Goal: Feedback & Contribution: Leave review/rating

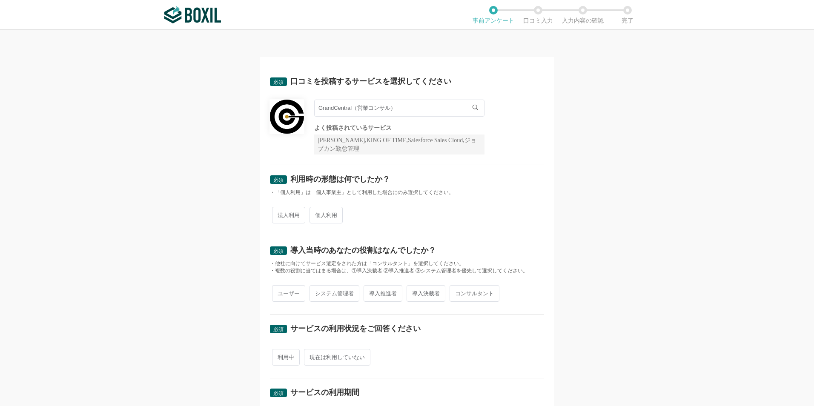
click at [285, 216] on span "法人利用" at bounding box center [288, 215] width 33 height 17
click at [280, 214] on input "法人利用" at bounding box center [277, 211] width 6 height 6
radio input "true"
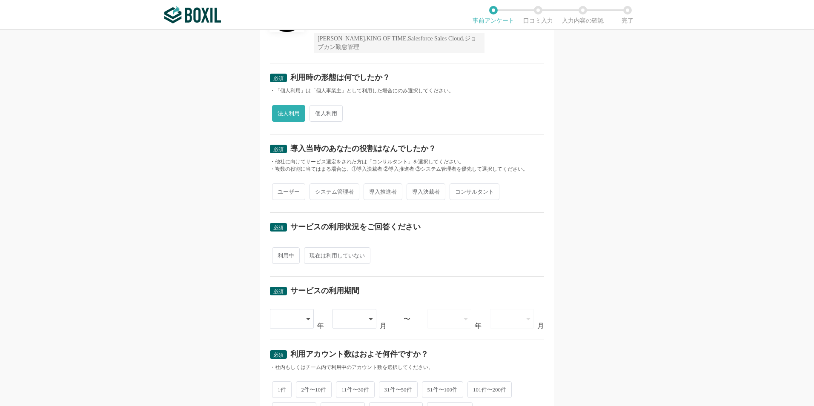
scroll to position [134, 0]
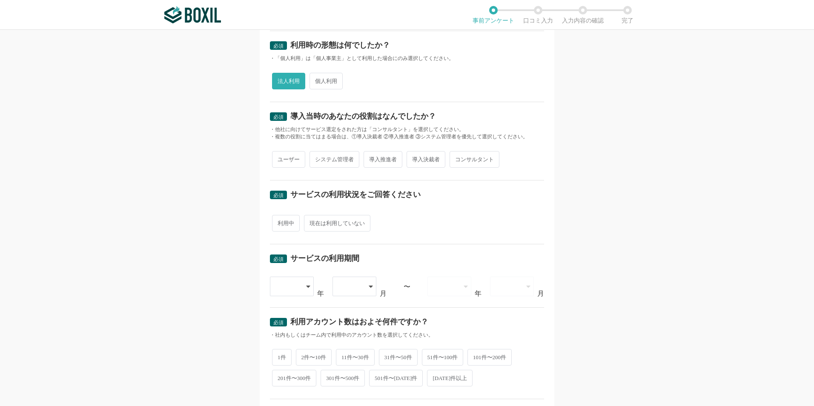
click at [388, 159] on span "導入推進者" at bounding box center [383, 159] width 39 height 17
click at [371, 158] on input "導入推進者" at bounding box center [369, 155] width 6 height 6
radio input "true"
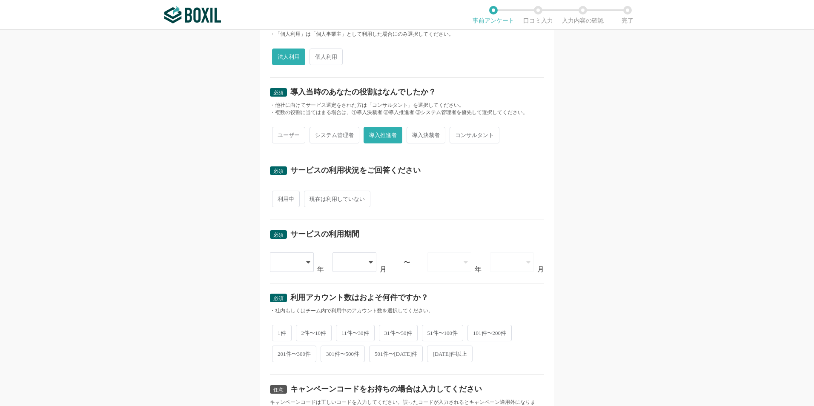
scroll to position [160, 0]
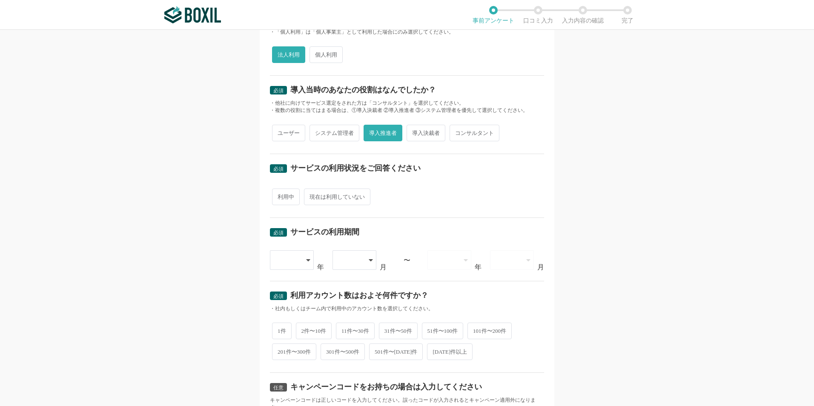
click at [339, 197] on span "現在は利用していない" at bounding box center [337, 197] width 66 height 17
click at [312, 195] on input "現在は利用していない" at bounding box center [309, 193] width 6 height 6
radio input "true"
click at [309, 258] on div at bounding box center [292, 260] width 44 height 20
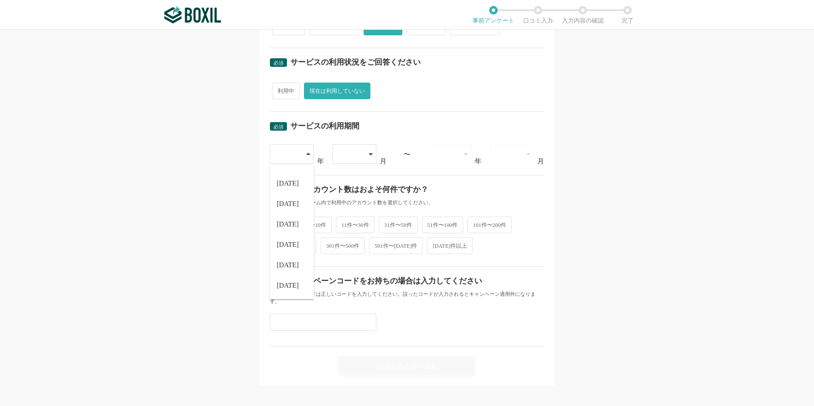
scroll to position [267, 0]
click at [287, 263] on span "[DATE]" at bounding box center [288, 264] width 22 height 7
click at [374, 152] on div "[DATE] [DATE] [DATE] [DATE] [DATE] [DATE] [DATE] [DATE] [DATE] [DATE] [DATE] [D…" at bounding box center [407, 154] width 274 height 20
click at [370, 153] on div at bounding box center [354, 154] width 44 height 20
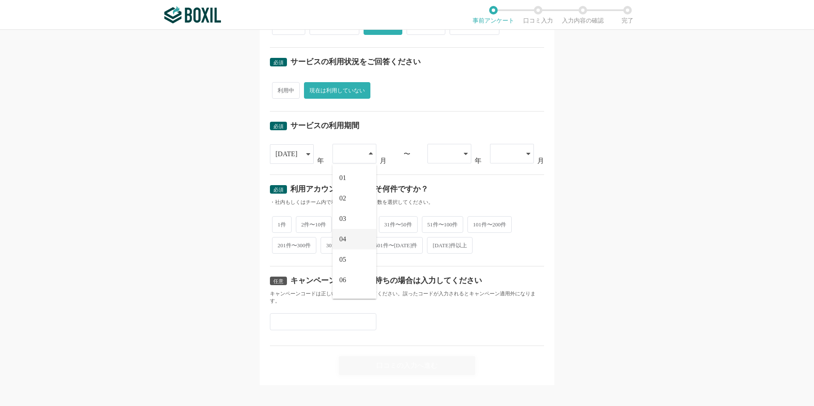
click at [351, 235] on li "04" at bounding box center [354, 239] width 44 height 20
click at [465, 153] on div at bounding box center [449, 154] width 44 height 20
click at [453, 199] on li "[DATE]" at bounding box center [449, 198] width 44 height 20
click at [526, 154] on icon at bounding box center [528, 154] width 4 height 2
click at [501, 221] on li "03" at bounding box center [512, 219] width 44 height 20
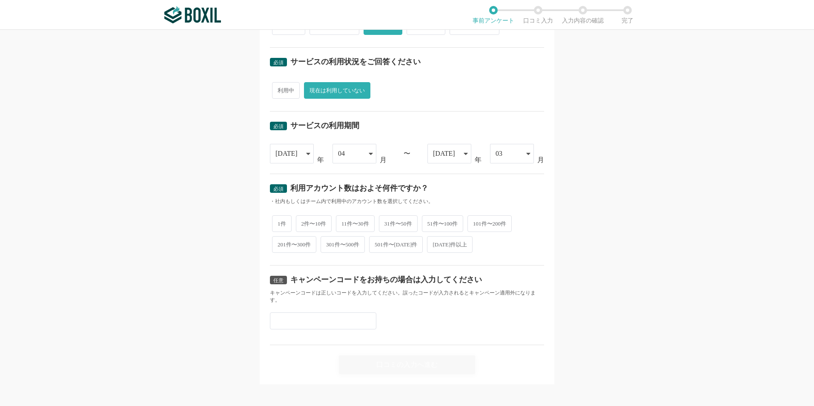
click at [272, 226] on span "1件" at bounding box center [282, 223] width 20 height 17
click at [274, 222] on input "1件" at bounding box center [277, 220] width 6 height 6
radio input "true"
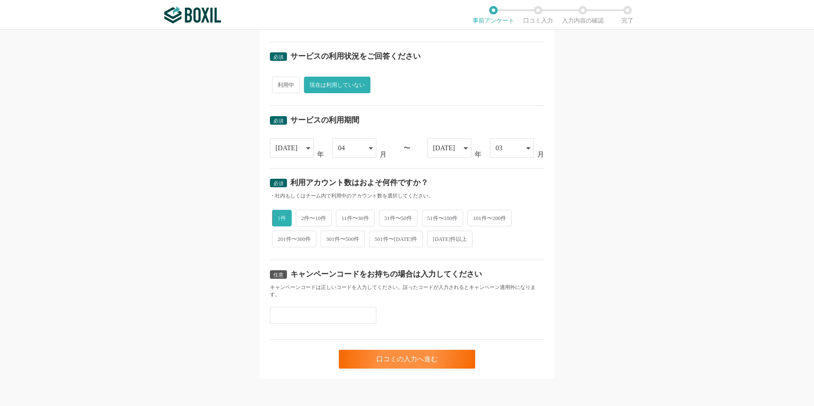
scroll to position [272, 0]
click at [395, 359] on div "口コミの入力へ進む" at bounding box center [407, 359] width 136 height 19
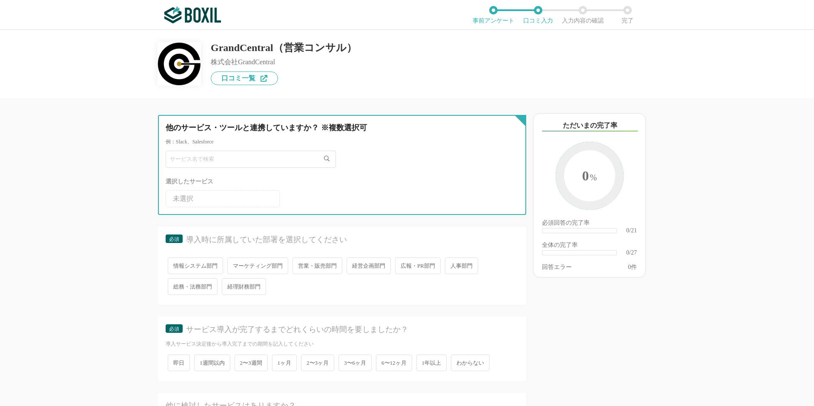
click at [295, 157] on input "text" at bounding box center [251, 159] width 170 height 17
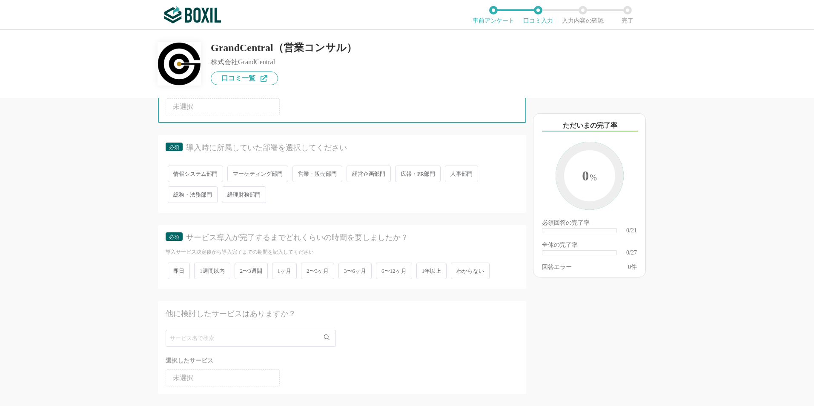
scroll to position [92, 0]
click at [322, 177] on span "営業・販売部門" at bounding box center [317, 173] width 50 height 17
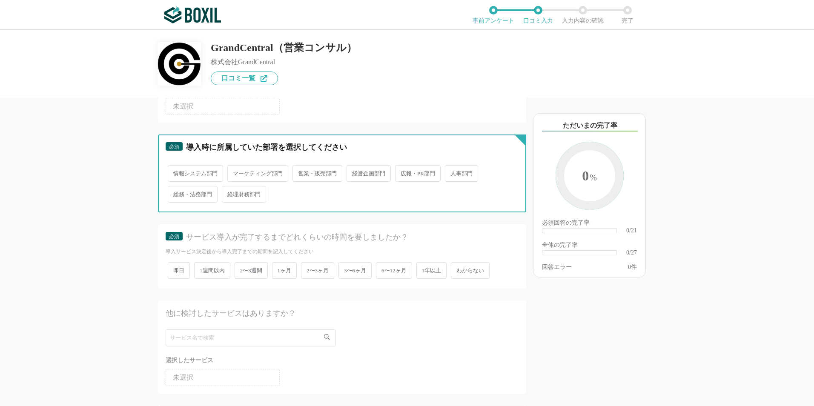
click at [300, 172] on input "営業・販売部門" at bounding box center [298, 169] width 6 height 6
radio input "true"
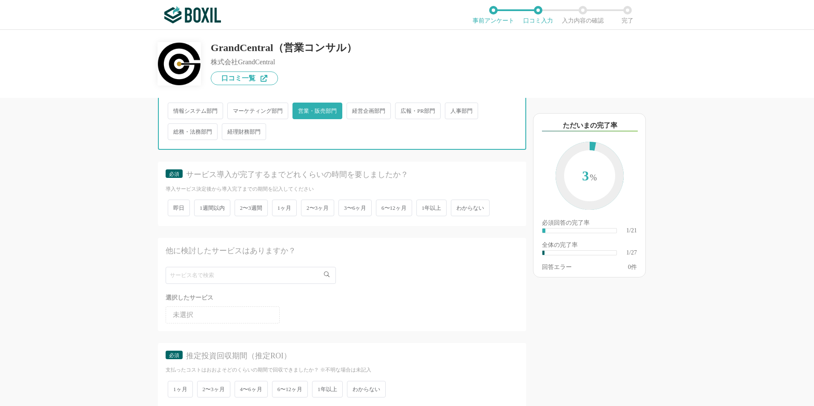
scroll to position [175, 0]
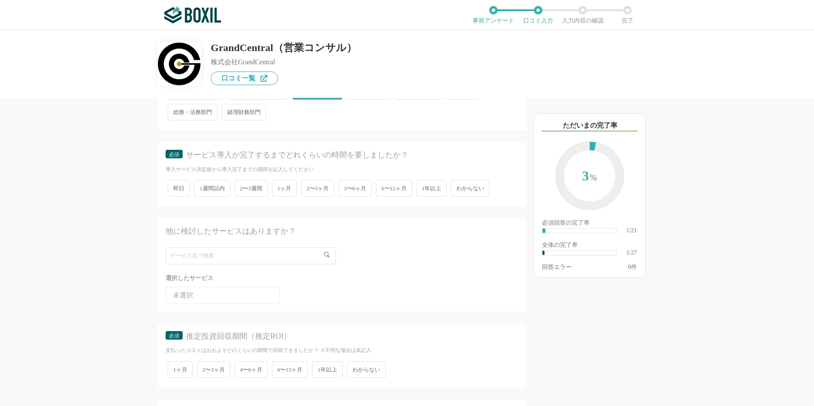
click at [244, 191] on span "2〜3週間" at bounding box center [251, 188] width 33 height 17
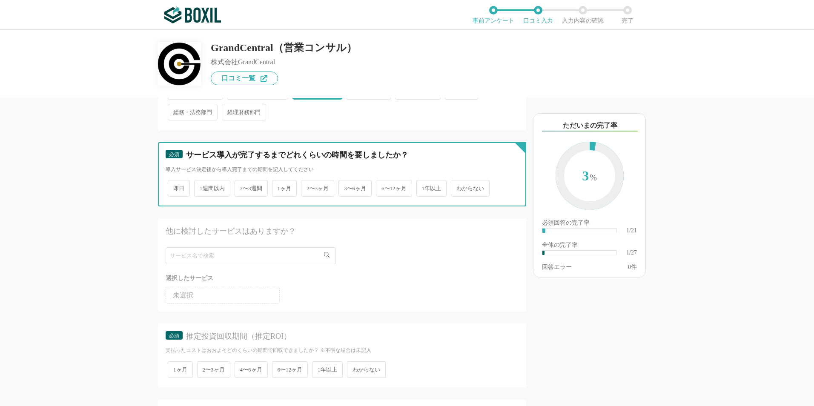
click at [242, 187] on input "2〜3週間" at bounding box center [240, 184] width 6 height 6
radio input "true"
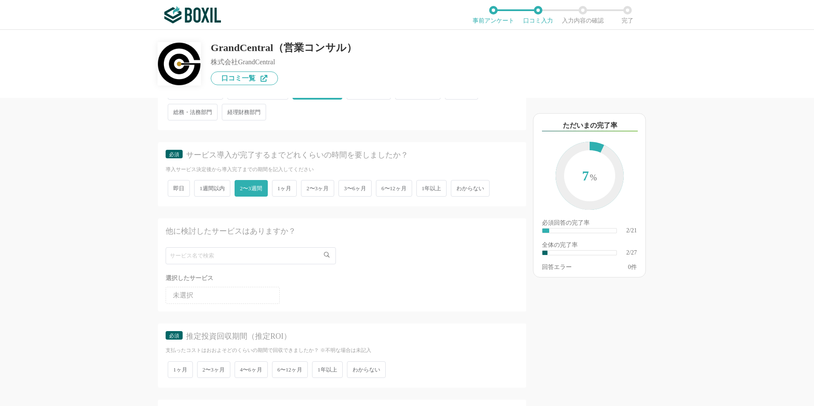
click at [286, 189] on span "1ヶ月" at bounding box center [284, 188] width 25 height 17
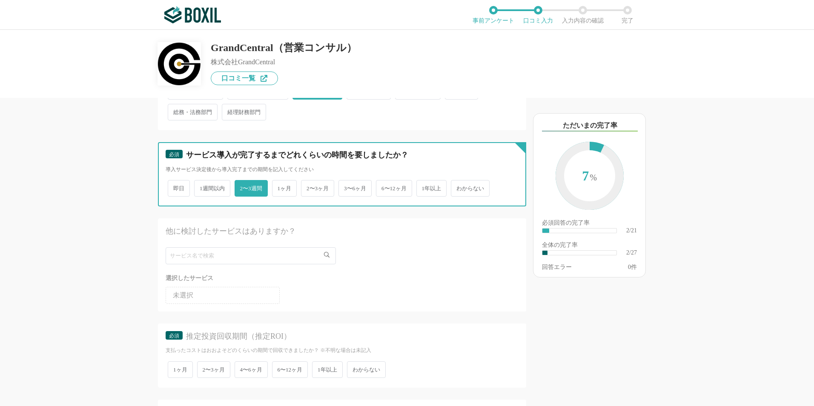
click at [280, 187] on input "1ヶ月" at bounding box center [277, 184] width 6 height 6
radio input "true"
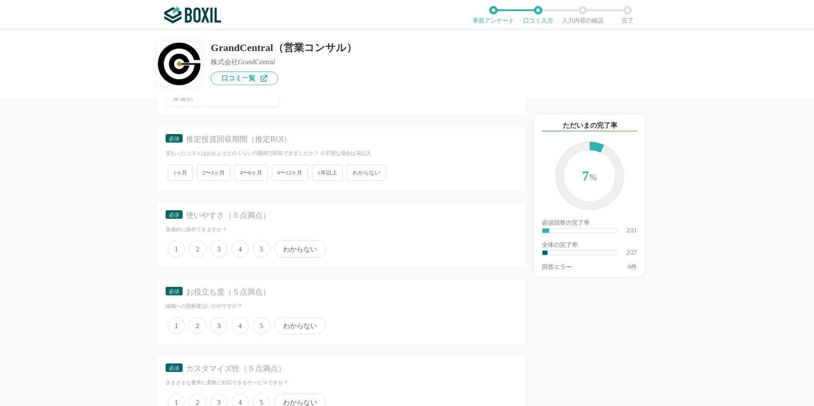
scroll to position [372, 0]
click at [378, 170] on span "わからない" at bounding box center [366, 172] width 39 height 17
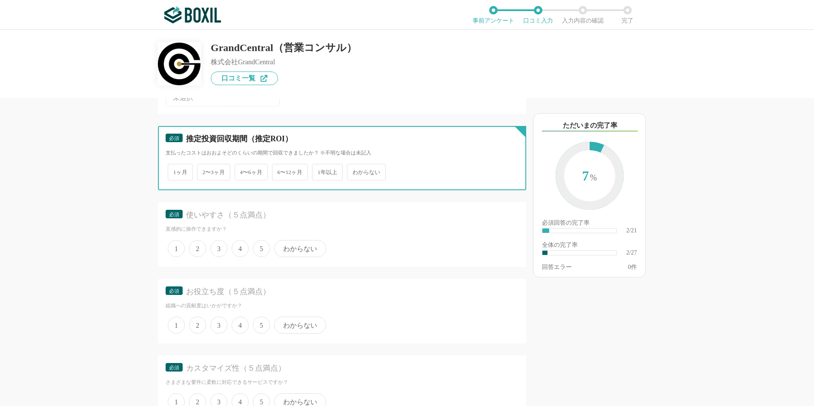
click at [355, 170] on input "わからない" at bounding box center [352, 168] width 6 height 6
radio input "true"
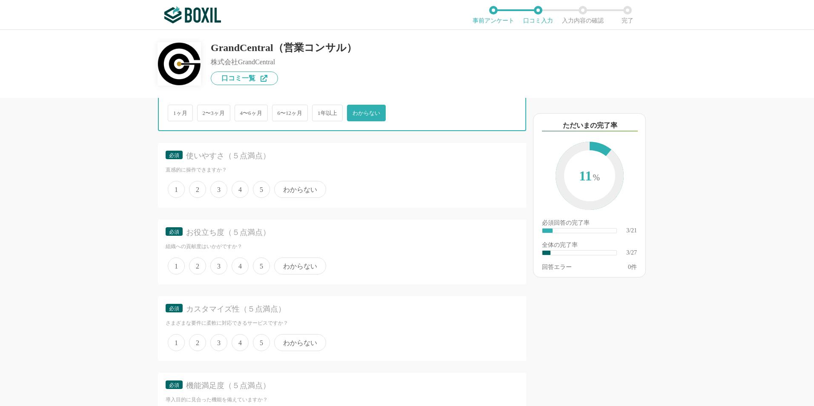
scroll to position [448, 0]
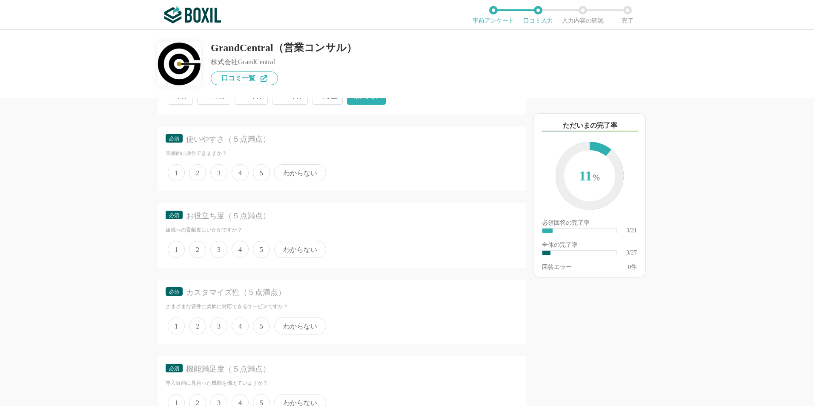
click at [240, 172] on span "4" at bounding box center [240, 172] width 17 height 17
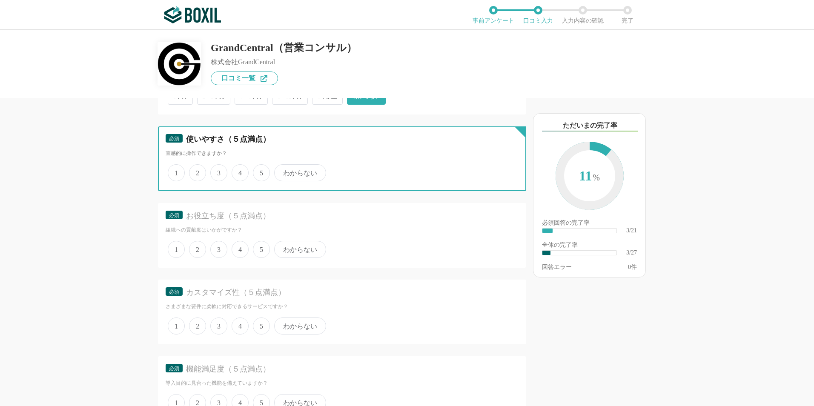
click at [239, 171] on input "4" at bounding box center [237, 169] width 6 height 6
radio input "true"
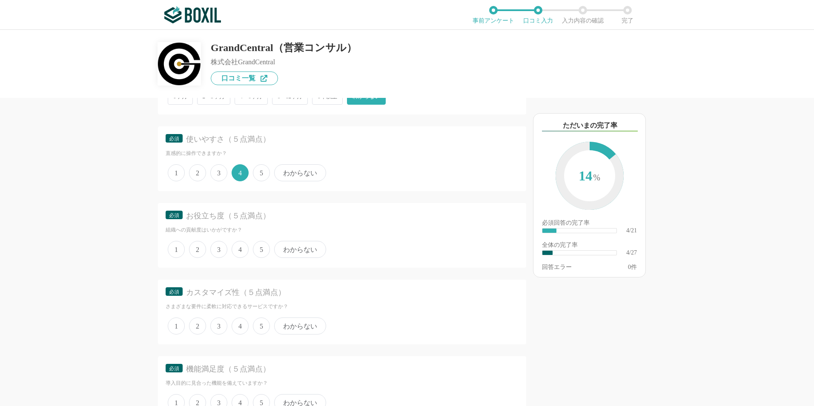
click at [264, 172] on span "5" at bounding box center [261, 172] width 17 height 17
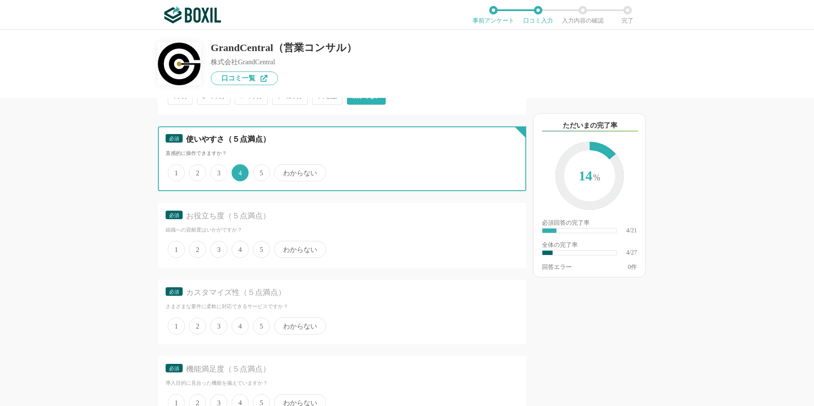
click at [260, 171] on input "5" at bounding box center [258, 169] width 6 height 6
radio input "true"
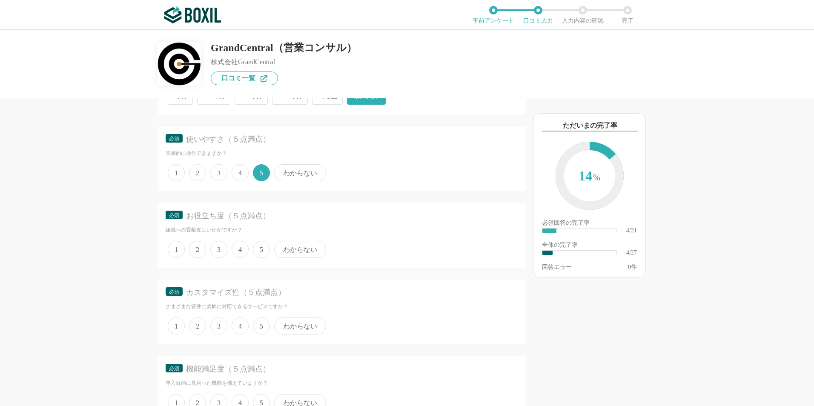
click at [265, 246] on span "5" at bounding box center [261, 249] width 17 height 17
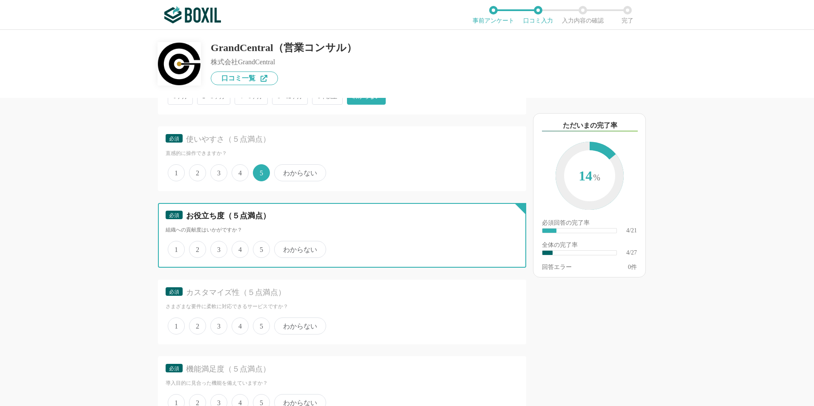
click at [260, 246] on input "5" at bounding box center [258, 245] width 6 height 6
radio input "true"
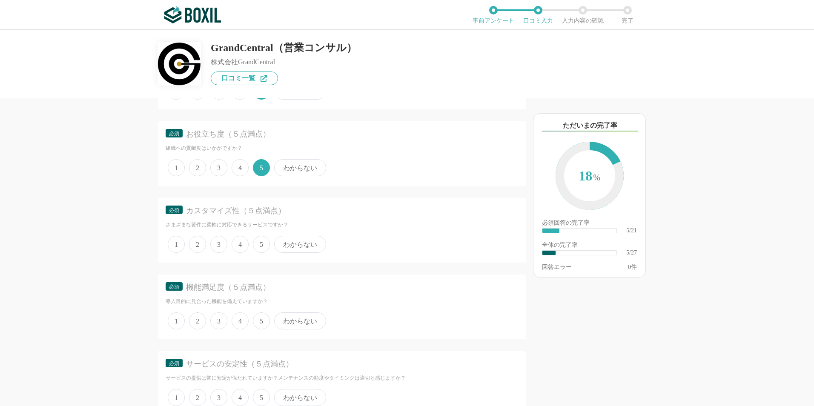
click at [263, 246] on span "5" at bounding box center [261, 244] width 17 height 17
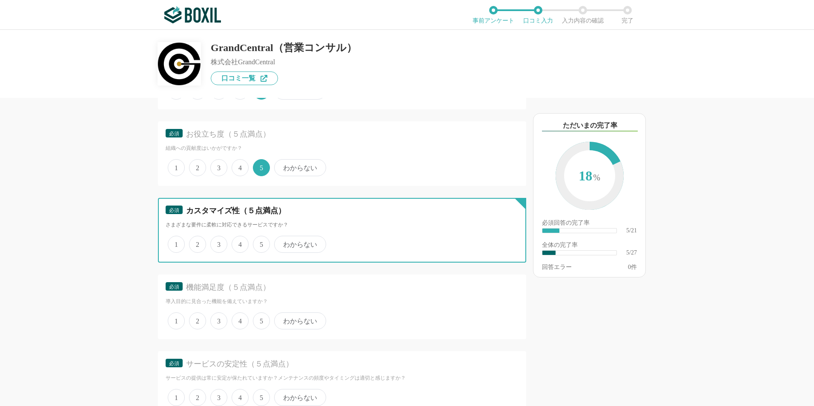
click at [260, 243] on input "5" at bounding box center [258, 240] width 6 height 6
radio input "true"
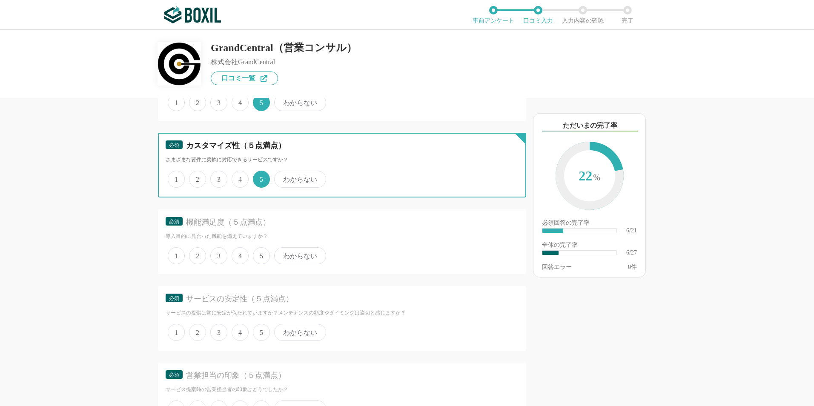
scroll to position [598, 0]
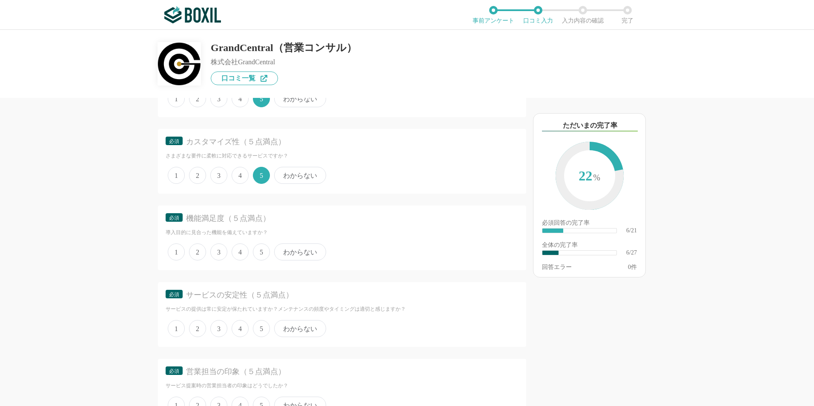
click at [263, 246] on span "5" at bounding box center [261, 251] width 17 height 17
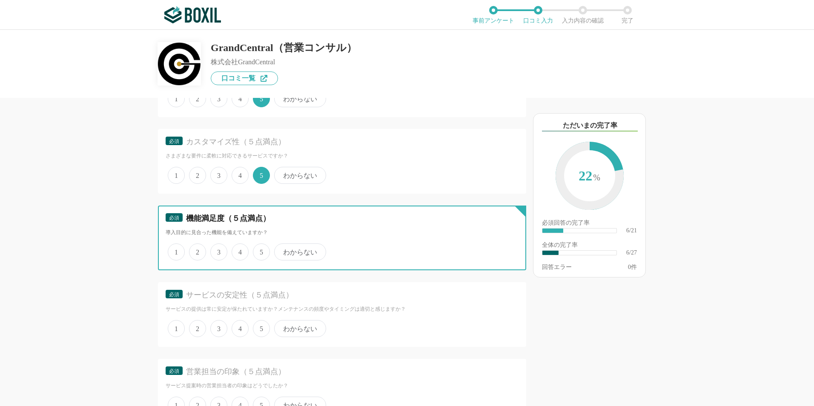
click at [260, 246] on input "5" at bounding box center [258, 248] width 6 height 6
radio input "true"
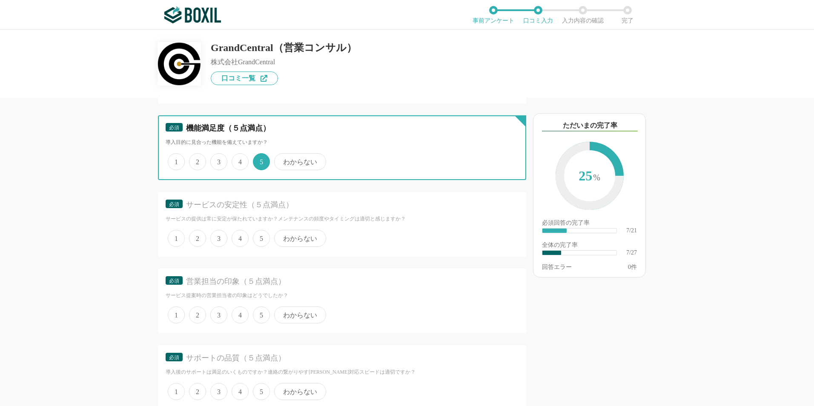
scroll to position [689, 0]
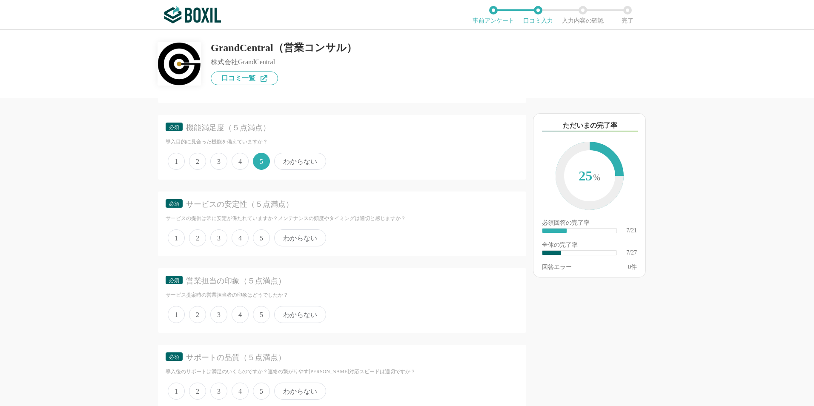
click at [263, 236] on span "5" at bounding box center [261, 237] width 17 height 17
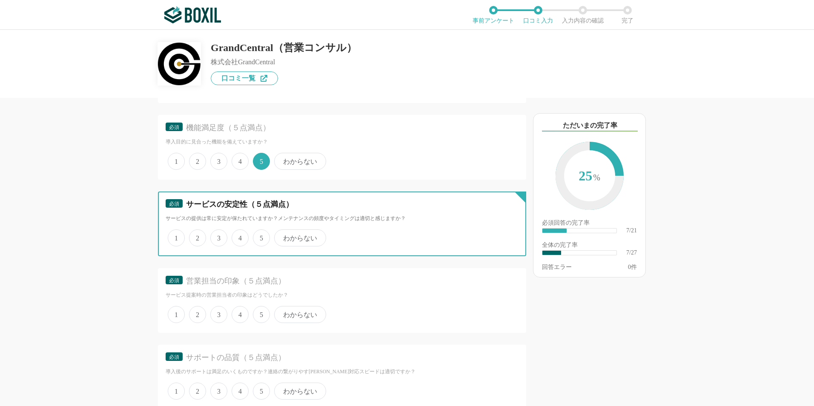
click at [260, 236] on input "5" at bounding box center [258, 234] width 6 height 6
radio input "true"
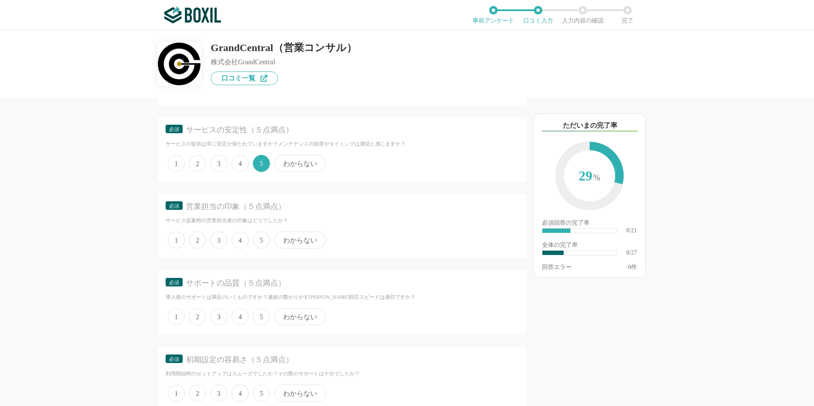
click at [265, 238] on span "5" at bounding box center [261, 240] width 17 height 17
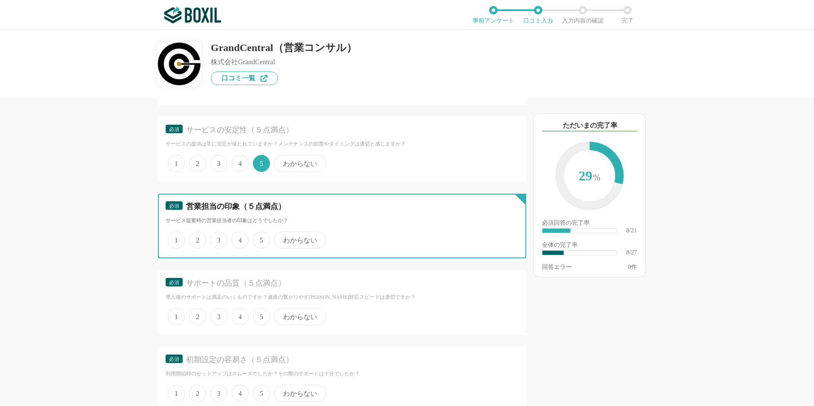
click at [260, 238] on input "5" at bounding box center [258, 236] width 6 height 6
radio input "true"
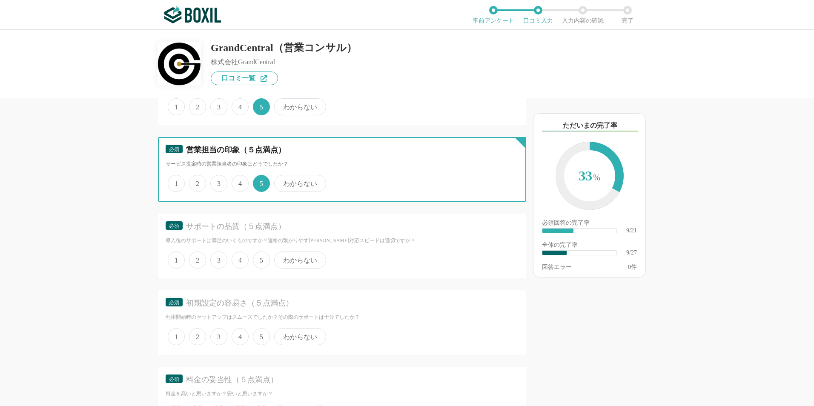
scroll to position [821, 0]
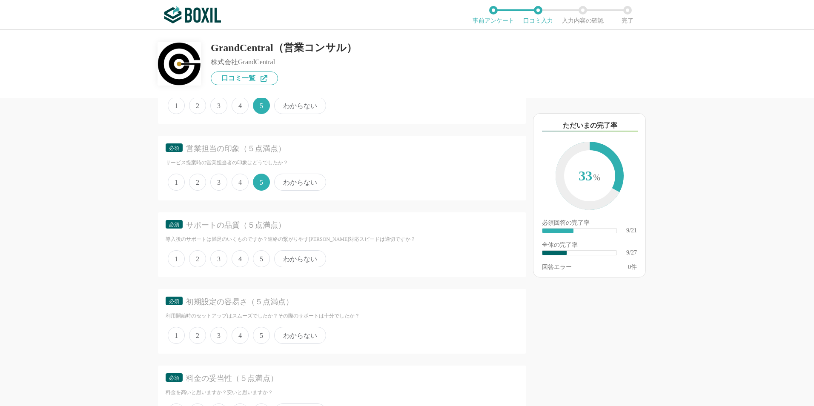
click at [263, 256] on span "5" at bounding box center [261, 258] width 17 height 17
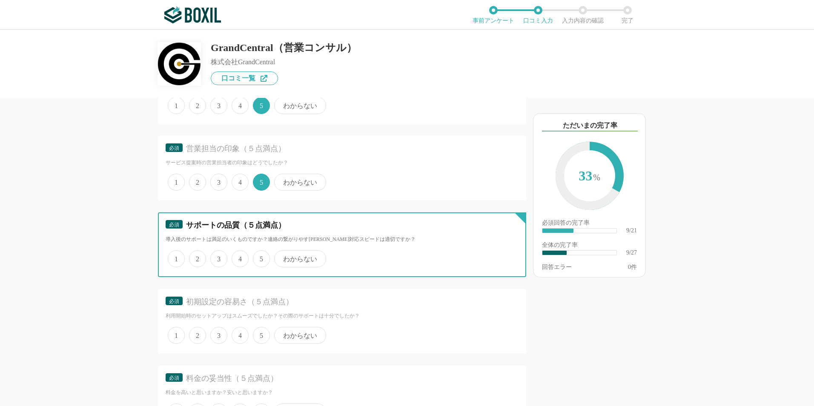
click at [260, 256] on input "5" at bounding box center [258, 255] width 6 height 6
radio input "true"
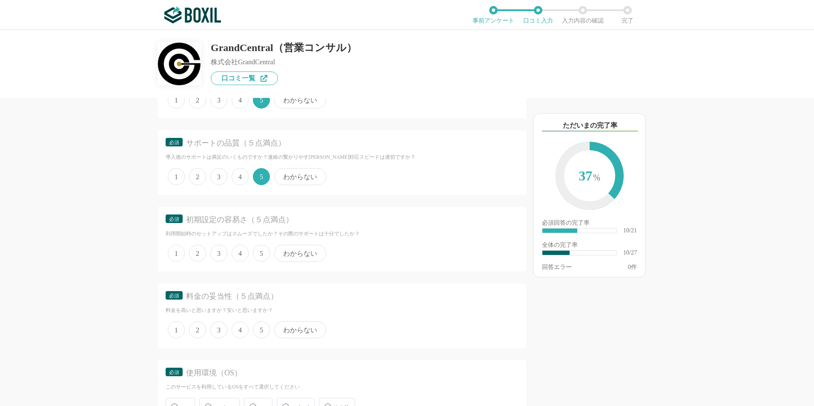
click at [263, 256] on span "5" at bounding box center [261, 253] width 17 height 17
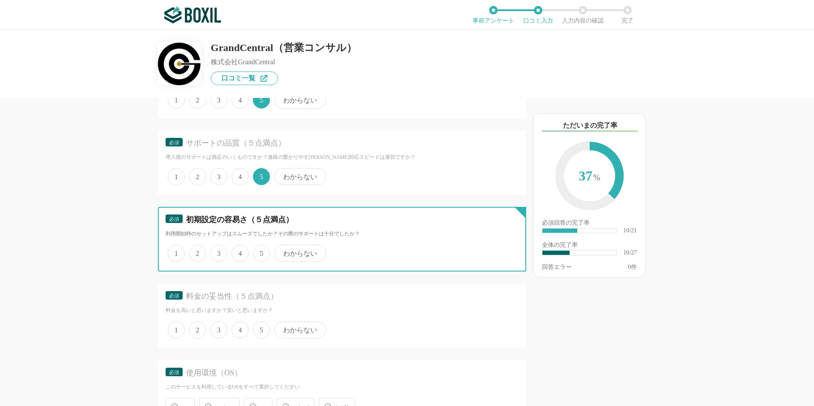
click at [260, 252] on input "5" at bounding box center [258, 249] width 6 height 6
radio input "true"
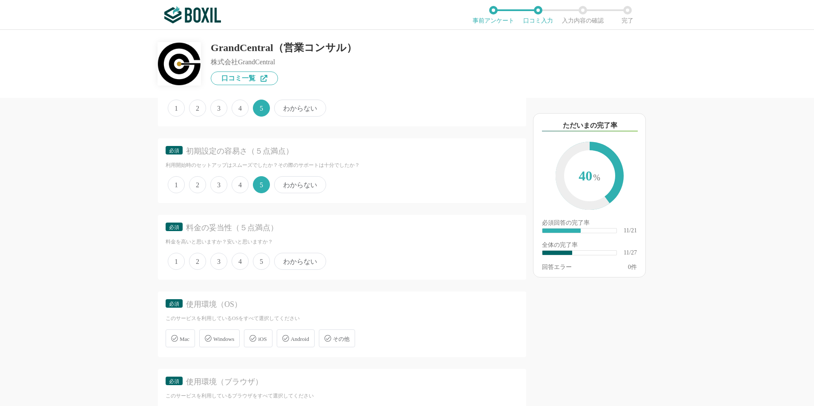
click at [241, 265] on span "4" at bounding box center [240, 261] width 17 height 17
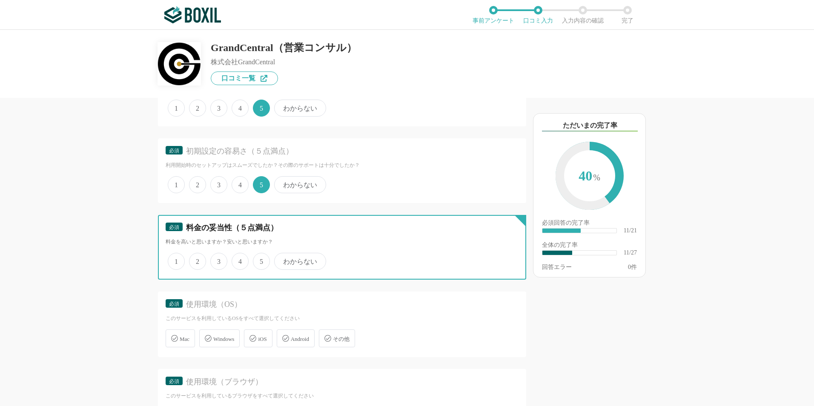
click at [239, 260] on input "4" at bounding box center [237, 257] width 6 height 6
radio input "true"
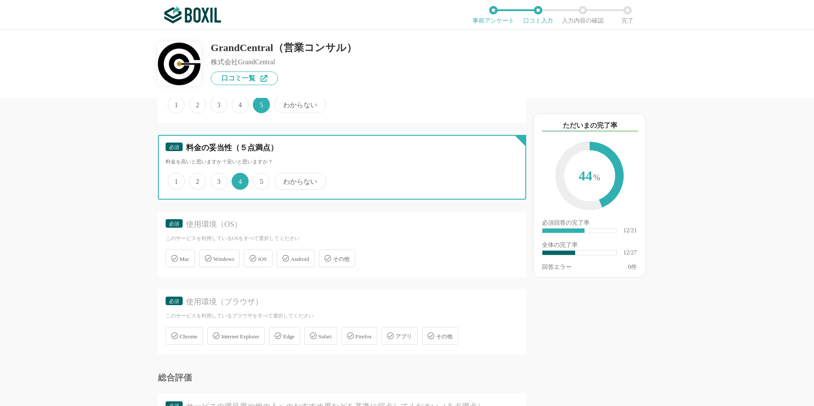
scroll to position [1061, 0]
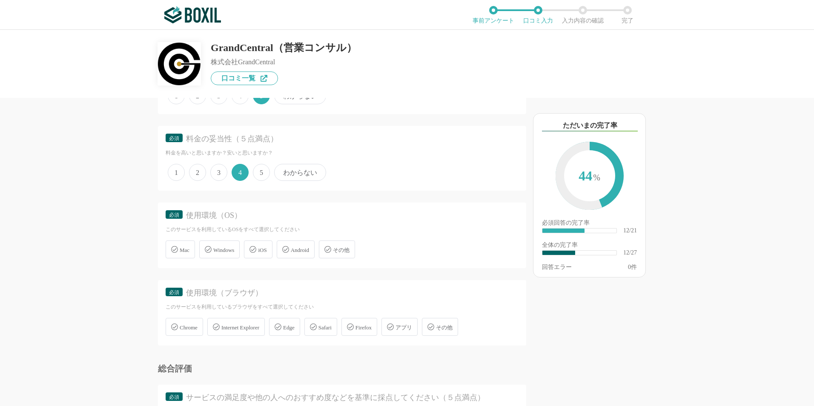
click at [225, 247] on span "Windows" at bounding box center [223, 250] width 21 height 6
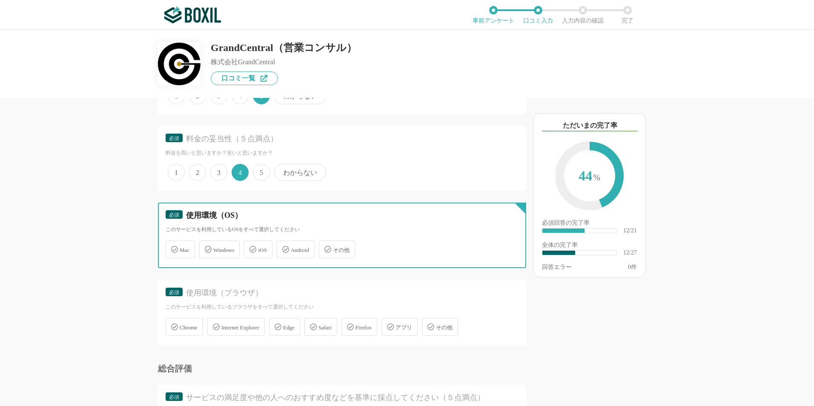
click at [206, 246] on input "Windows" at bounding box center [204, 245] width 6 height 6
checkbox input "true"
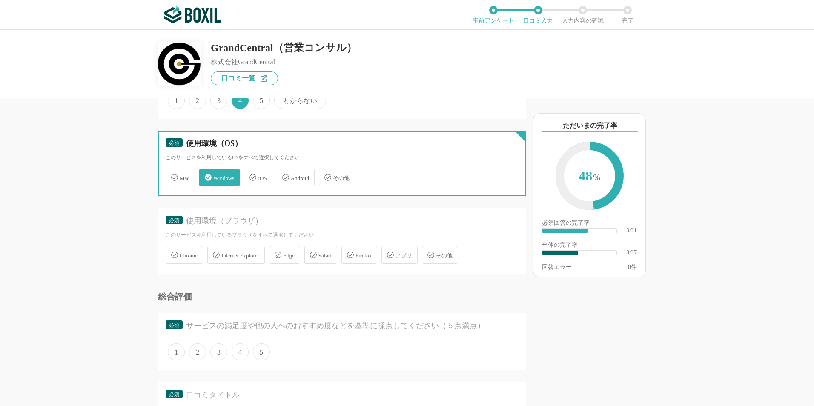
scroll to position [1133, 0]
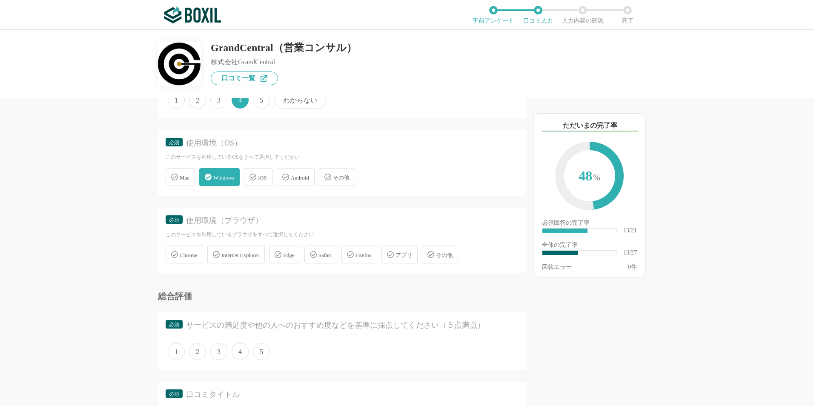
click at [255, 255] on span "Internet Explorer" at bounding box center [240, 255] width 38 height 6
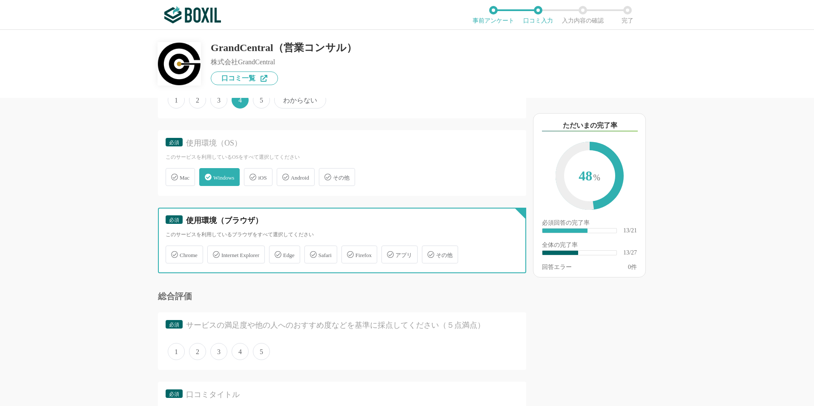
click at [215, 252] on input "Internet Explorer" at bounding box center [212, 250] width 6 height 6
checkbox input "true"
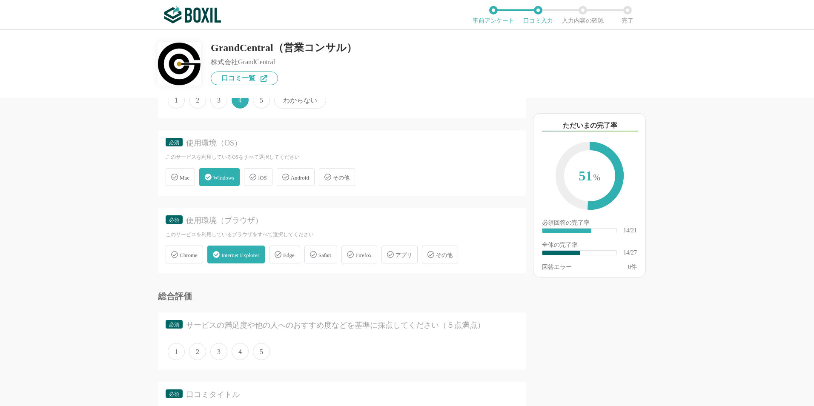
click at [295, 252] on span "Edge" at bounding box center [288, 255] width 11 height 6
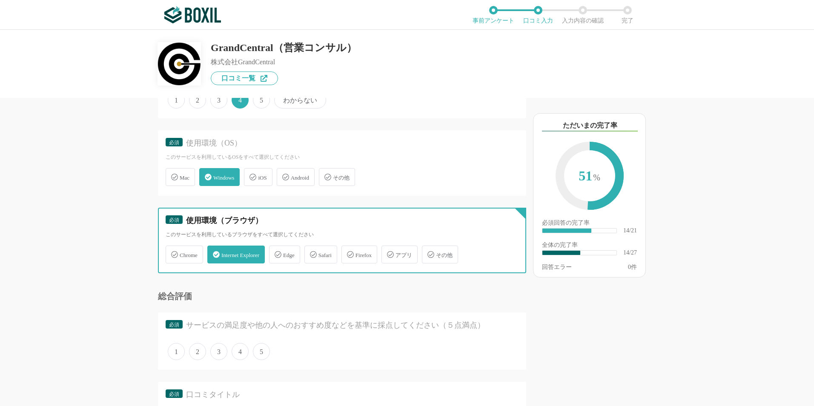
click at [276, 250] on input "Edge" at bounding box center [274, 250] width 6 height 6
checkbox input "true"
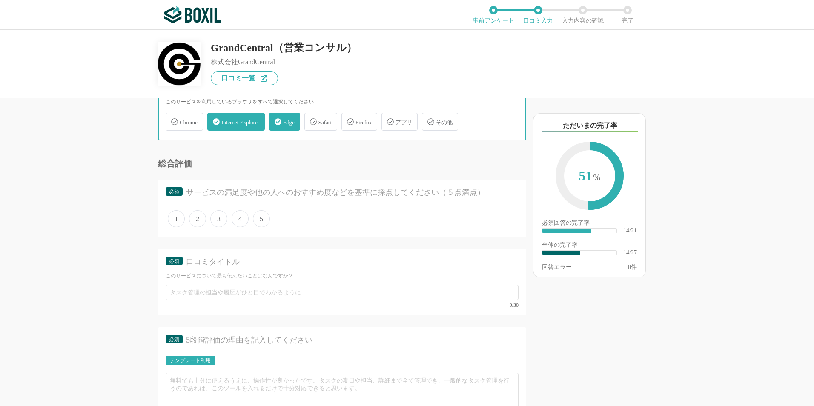
scroll to position [1267, 0]
click at [260, 216] on span "5" at bounding box center [261, 218] width 17 height 17
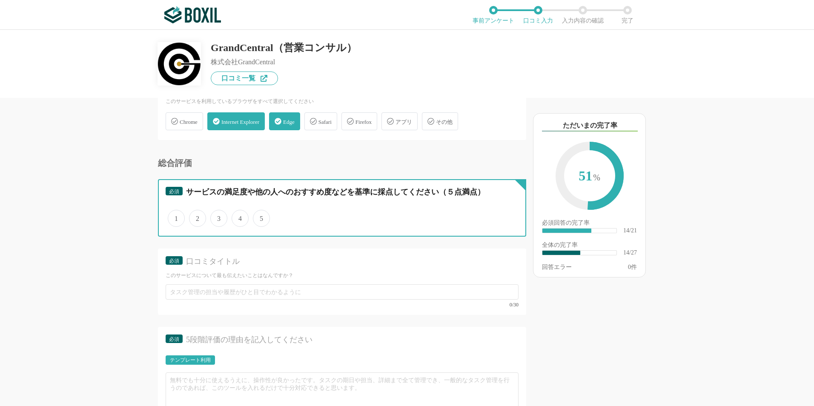
click at [260, 216] on input "5" at bounding box center [258, 214] width 6 height 6
radio input "true"
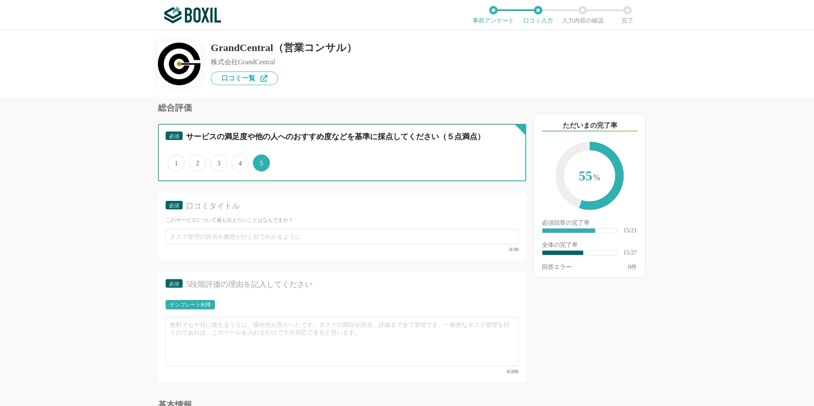
scroll to position [1323, 0]
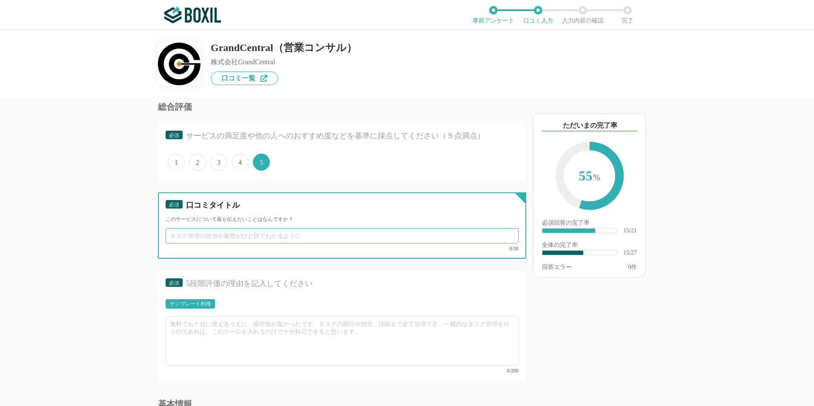
click at [301, 240] on input "text" at bounding box center [342, 235] width 353 height 15
type input "寄"
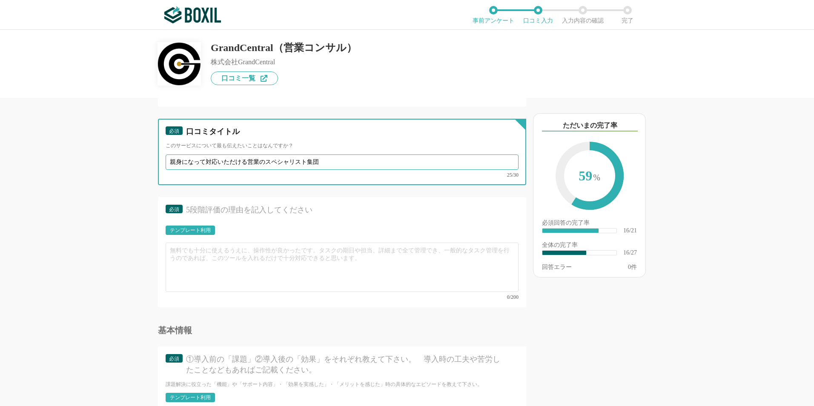
scroll to position [1397, 0]
type input "親身になって対応いただける営業のスペシャリスト集団"
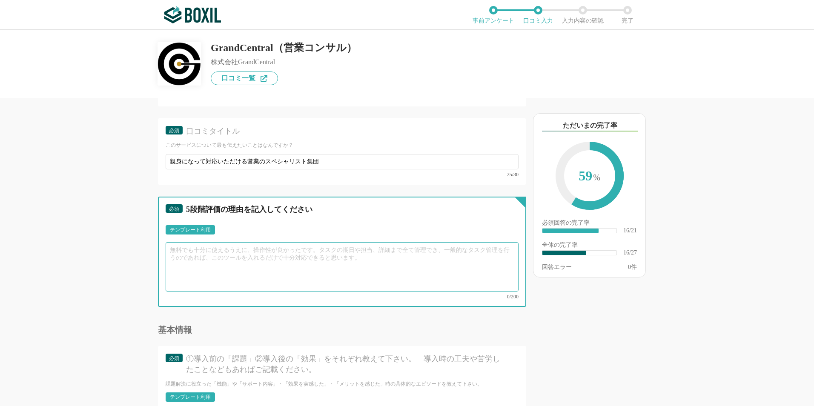
click at [305, 255] on textarea at bounding box center [342, 266] width 353 height 49
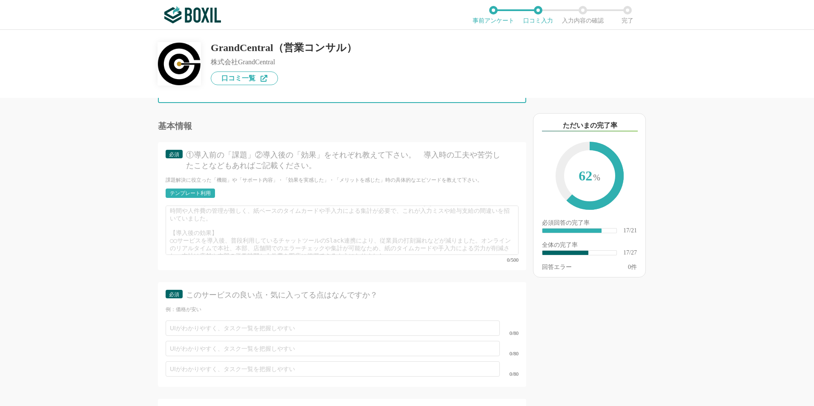
scroll to position [0, 0]
type textarea "こちらの意図や要望をくみとっていただき、反応・対応がとてもはやくて正確で信頼をおいて対応をお願いできました。目的達成を意識しながらも、親身になって対応をくださ…"
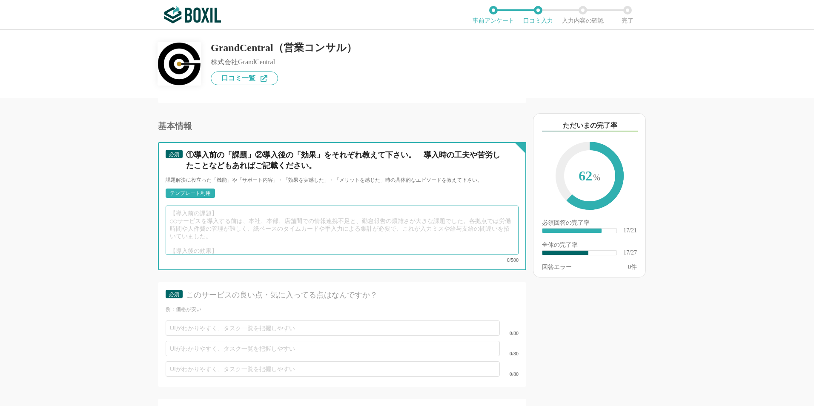
click at [304, 207] on textarea at bounding box center [342, 230] width 353 height 49
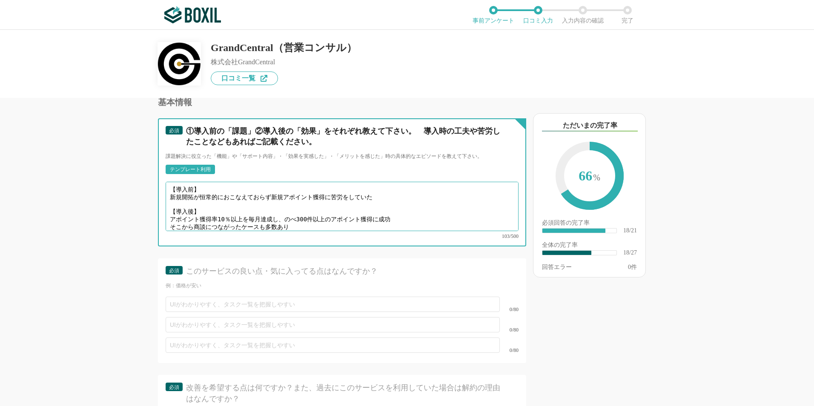
scroll to position [1691, 0]
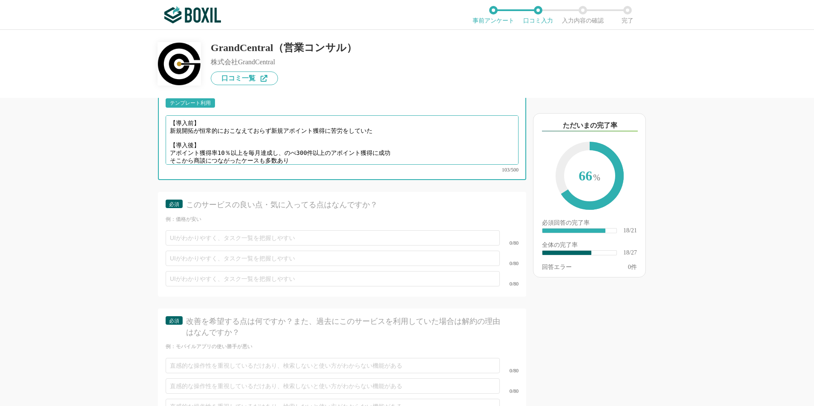
type textarea "【導入前】 新規開拓が恒常的におこなえておらず新規アポイント獲得に苦労をしていた 【導入後】 アポイント獲得率10％以上を毎月達成し、のべ300件以上のアポイ…"
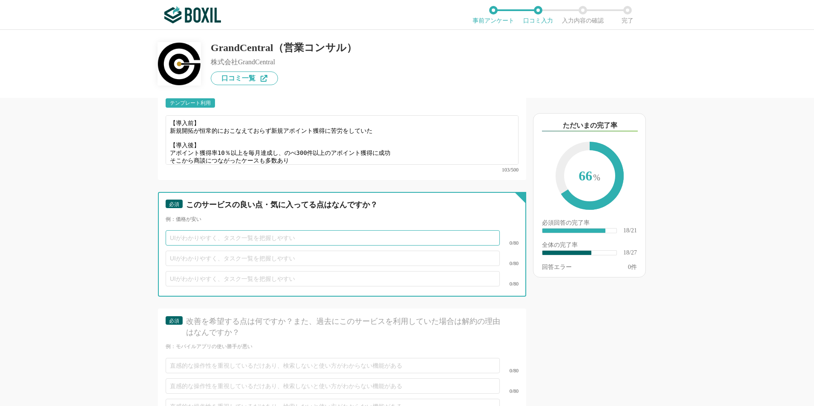
click at [337, 230] on input "text" at bounding box center [333, 237] width 334 height 15
type input "営業対応"
click at [317, 251] on input "text" at bounding box center [333, 258] width 334 height 15
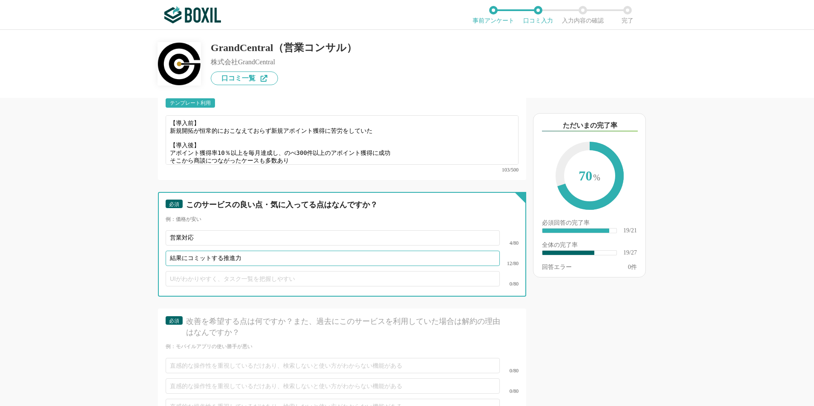
type input "結果にコミットする推進力"
click at [294, 272] on input "text" at bounding box center [333, 278] width 334 height 15
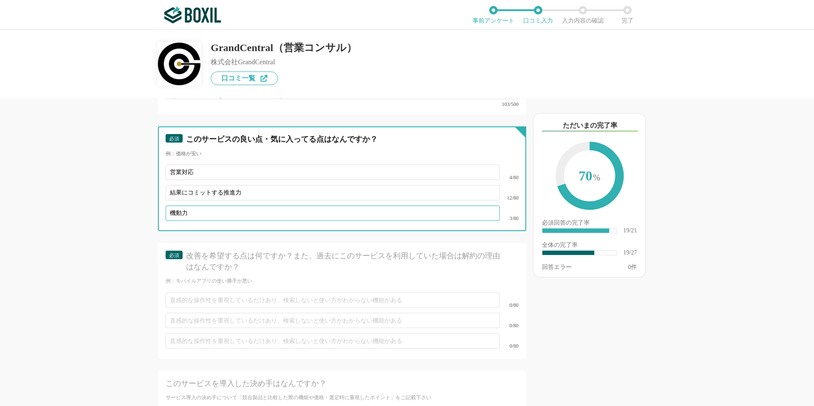
scroll to position [1826, 0]
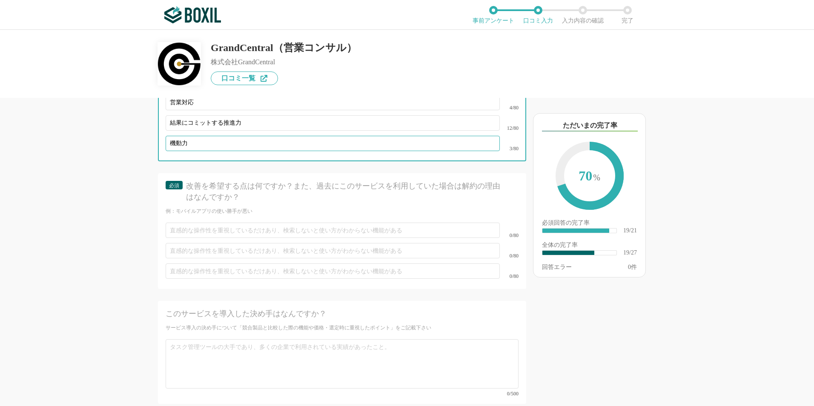
type input "機動力"
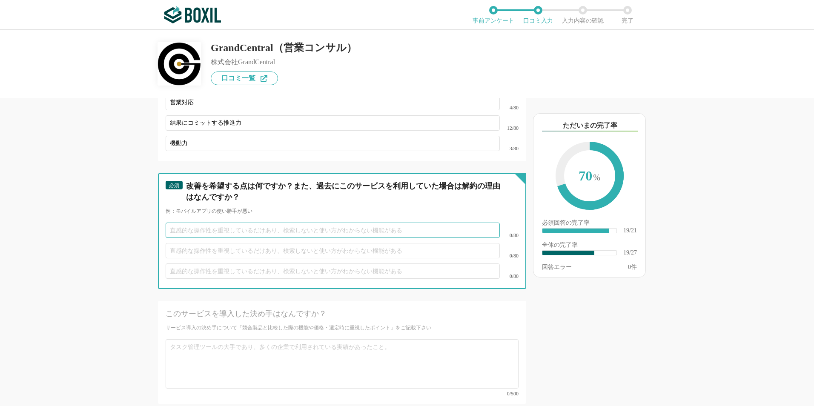
click at [295, 226] on input "text" at bounding box center [333, 230] width 334 height 15
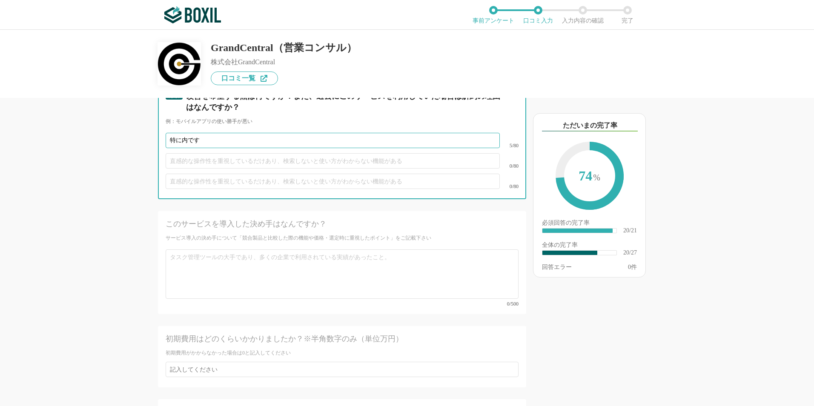
scroll to position [1917, 0]
type input "特に内です"
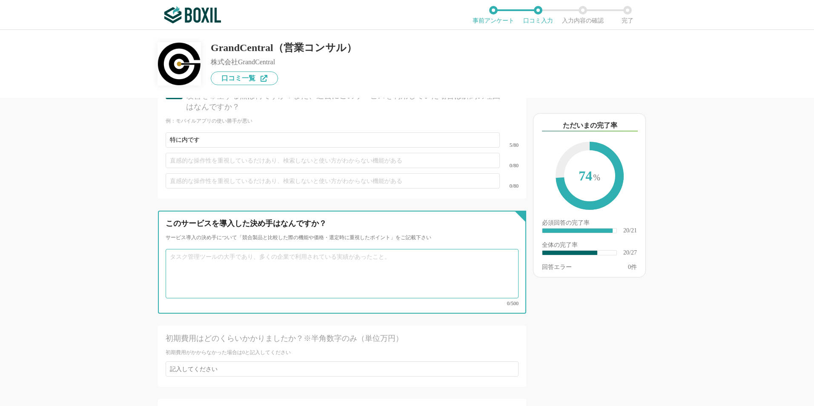
click at [292, 260] on textarea at bounding box center [342, 273] width 353 height 49
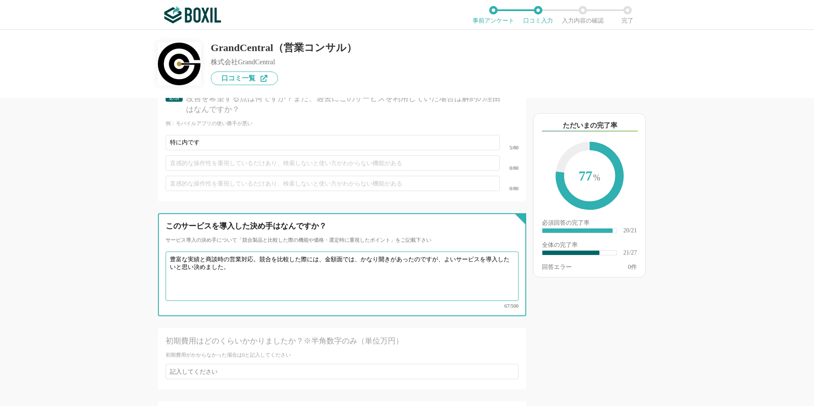
scroll to position [1990, 0]
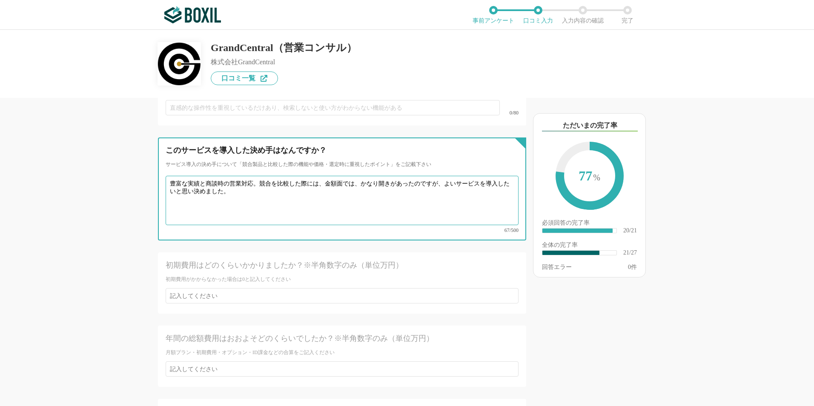
type textarea "豊富な実績と商談時の営業対応。競合を比較した際には、金額面では、かなり開きがあったのですが、よいサービスを導入したいと思い決めました。"
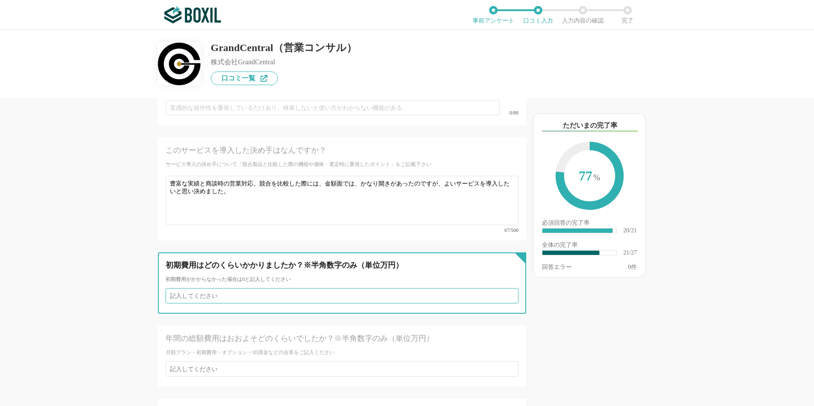
click at [320, 288] on input "number" at bounding box center [342, 295] width 353 height 15
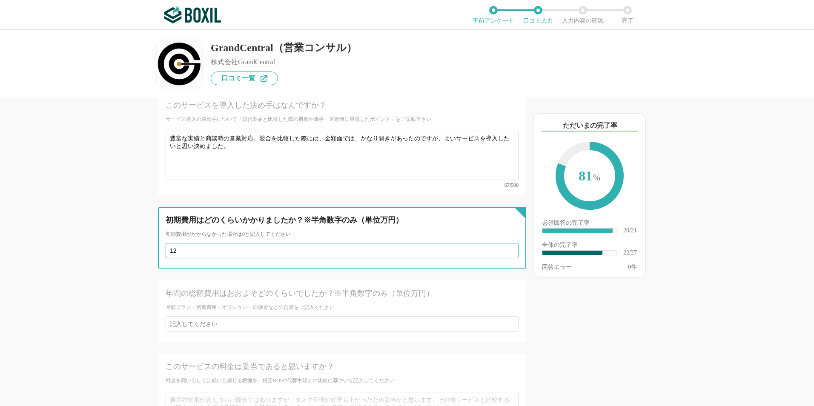
type input "1"
type input "12"
type input "1"
click at [505, 243] on input "number" at bounding box center [342, 250] width 353 height 15
click at [505, 243] on input "1" at bounding box center [342, 250] width 353 height 15
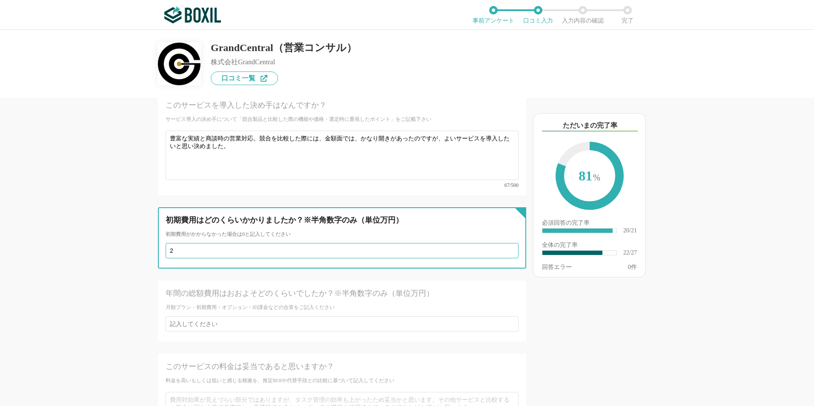
click at [505, 243] on input "2" at bounding box center [342, 250] width 353 height 15
type input "6"
click at [505, 243] on input "6" at bounding box center [342, 250] width 353 height 15
type input "120"
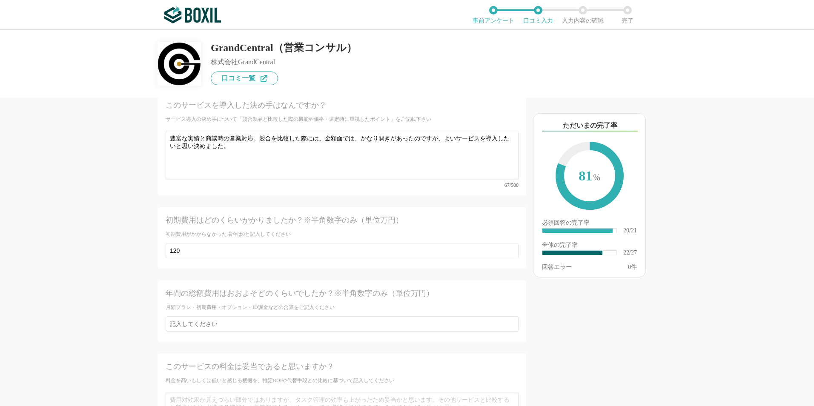
click at [418, 288] on div "年間の総額費用はおおよそどのくらいでしたか？※半角数字のみ（単位万円）" at bounding box center [325, 293] width 318 height 11
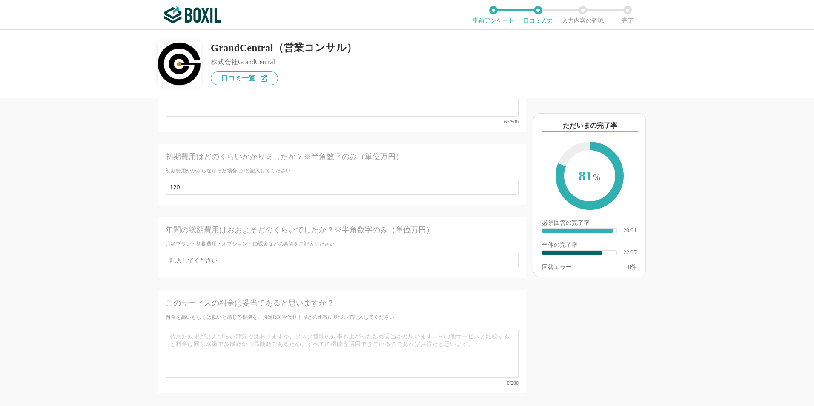
scroll to position [2099, 0]
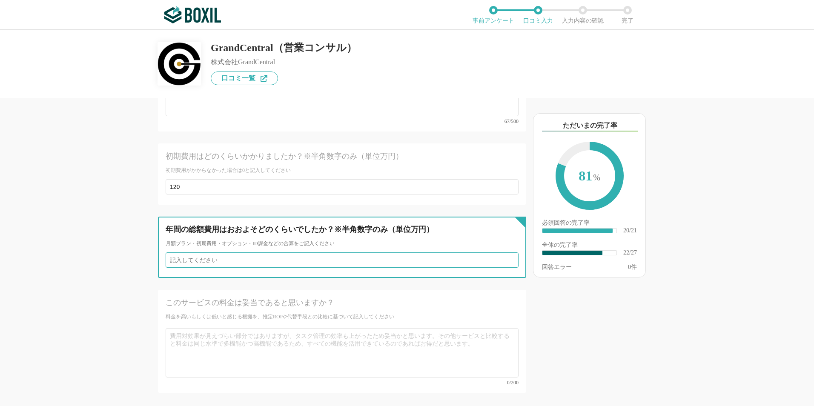
click at [341, 252] on input "number" at bounding box center [342, 259] width 353 height 15
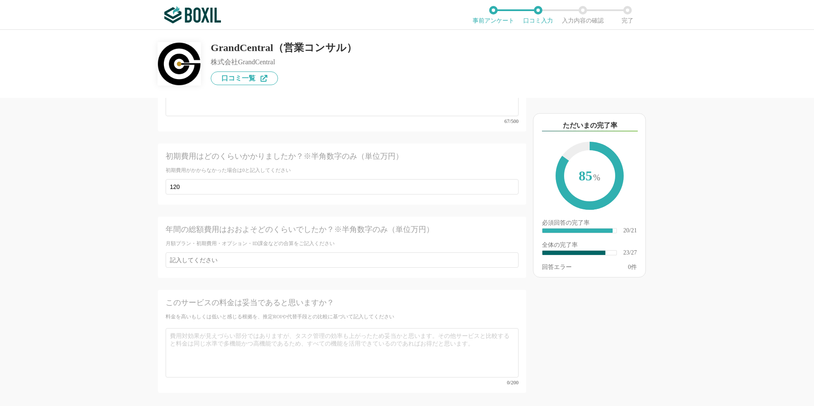
type input "1,000"
click at [346, 298] on div "このサービスの料金は妥当であると思いますか？" at bounding box center [325, 303] width 318 height 11
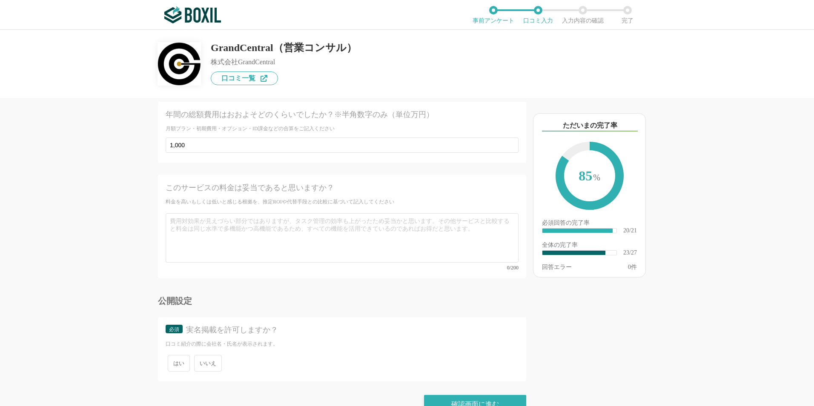
scroll to position [2214, 0]
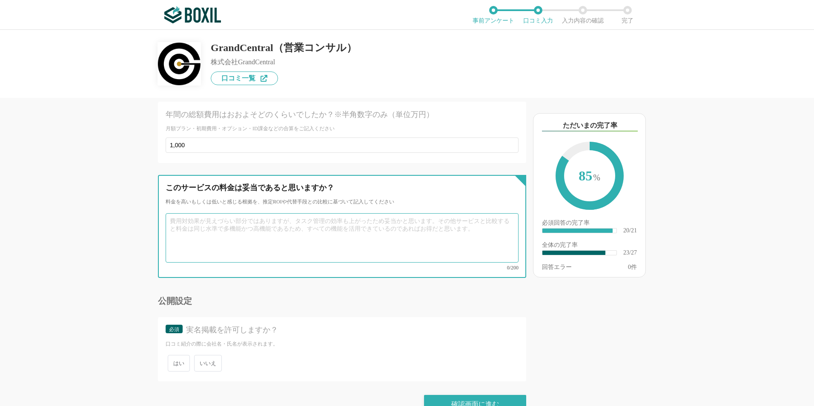
click at [370, 228] on textarea at bounding box center [342, 237] width 353 height 49
type textarea "十分にあります。"
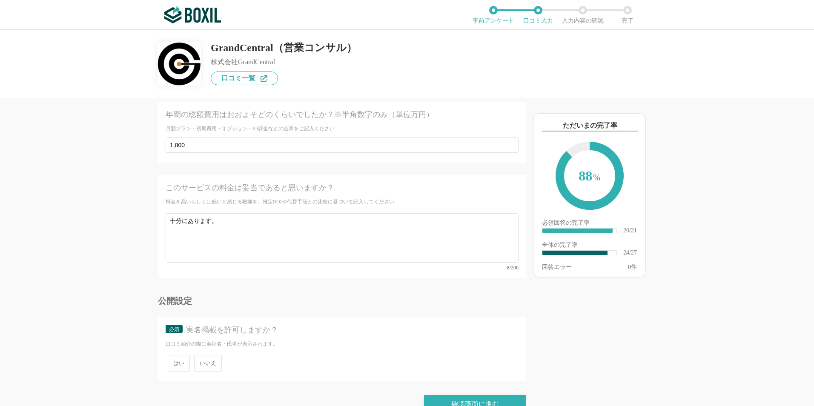
click at [213, 355] on span "いいえ" at bounding box center [208, 363] width 28 height 17
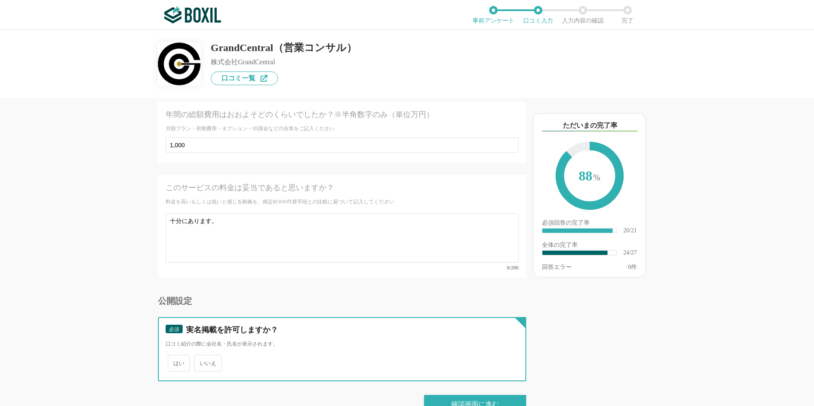
click at [202, 356] on input "いいえ" at bounding box center [199, 359] width 6 height 6
radio input "true"
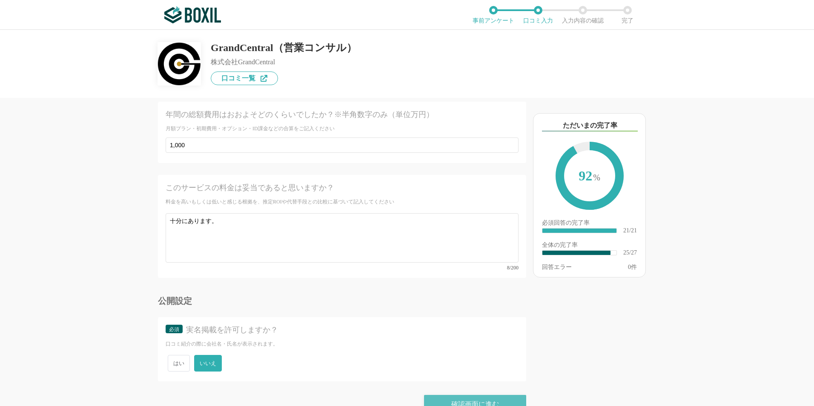
click at [475, 395] on div "確認画面に進む" at bounding box center [475, 404] width 102 height 19
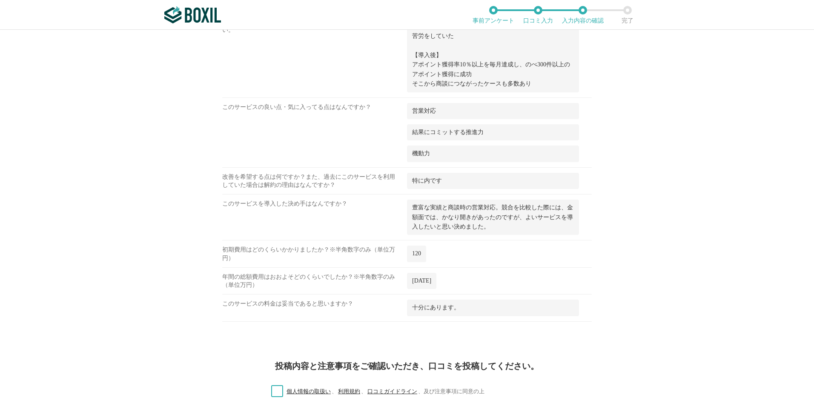
scroll to position [878, 0]
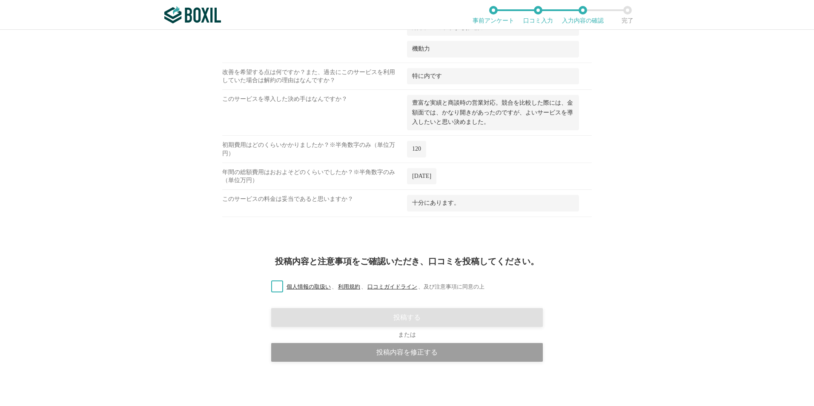
click at [278, 288] on label "個人情報の取扱い 、 利用規約 、 口コミガイドライン 、 及び注意事項に同意の上" at bounding box center [374, 287] width 220 height 9
click at [0, 0] on input "個人情報の取扱い 、 利用規約 、 口コミガイドライン 、 及び注意事項に同意の上" at bounding box center [0, 0] width 0 height 0
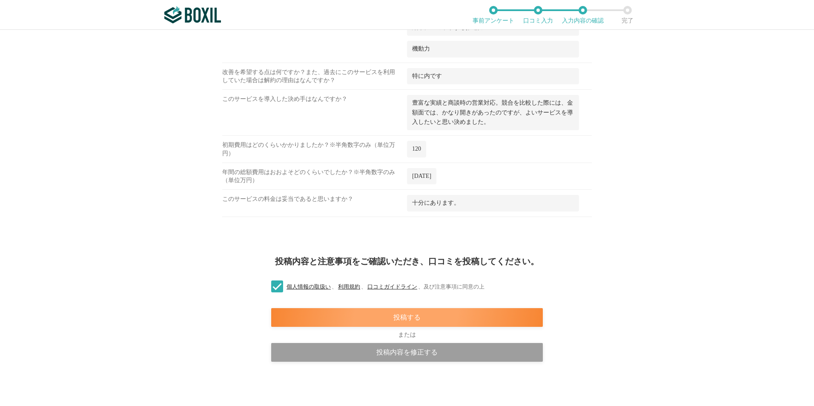
click at [371, 318] on div "投稿する" at bounding box center [407, 317] width 272 height 19
